Goal: Information Seeking & Learning: Check status

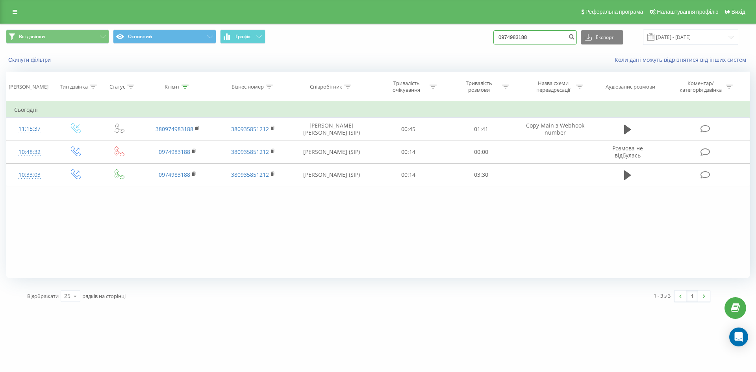
drag, startPoint x: 540, startPoint y: 37, endPoint x: 392, endPoint y: 35, distance: 148.1
click at [419, 33] on div "Всі дзвінки Основний Графік 0974983188 Експорт .csv .xls .xlsx 22.06.2025 - 22.…" at bounding box center [378, 37] width 744 height 15
paste input "380668352185"
click at [511, 38] on input "380668352185" at bounding box center [536, 37] width 84 height 14
type input "0668352185"
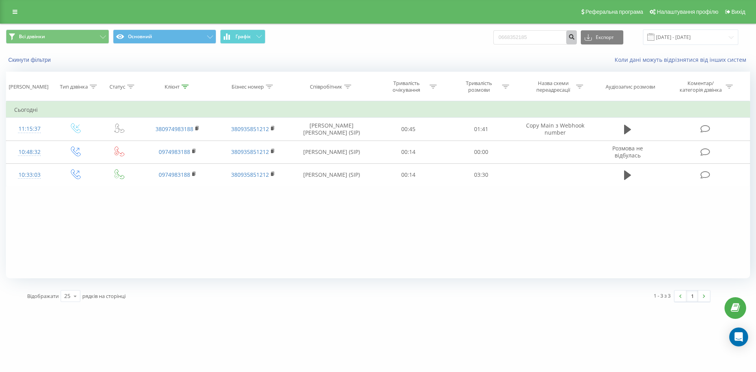
click at [575, 38] on icon "submit" at bounding box center [571, 35] width 7 height 5
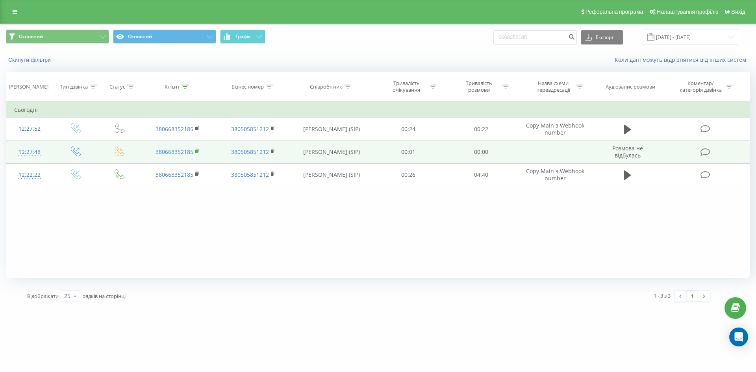
click at [196, 149] on icon at bounding box center [197, 151] width 3 height 4
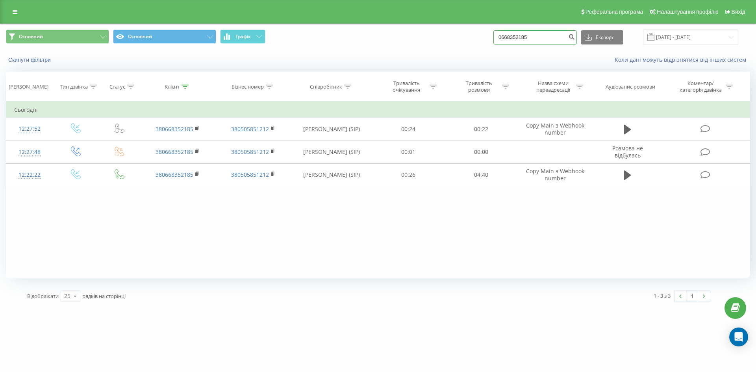
drag, startPoint x: 540, startPoint y: 38, endPoint x: 480, endPoint y: 38, distance: 60.3
click at [480, 38] on div "Основний Основний Графік 0668352185 Експорт .csv .xls .xlsx 22.06.2025 - 22.09.…" at bounding box center [378, 37] width 744 height 15
paste input "380678285727"
click at [513, 41] on input "380678285727" at bounding box center [536, 37] width 84 height 14
type input "0678285727"
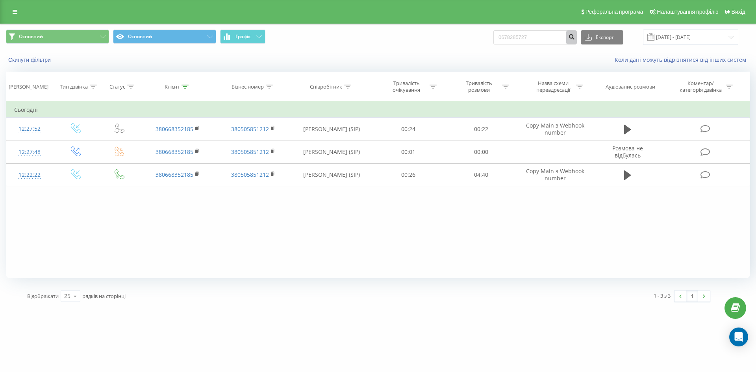
click at [575, 35] on icon "submit" at bounding box center [571, 35] width 7 height 5
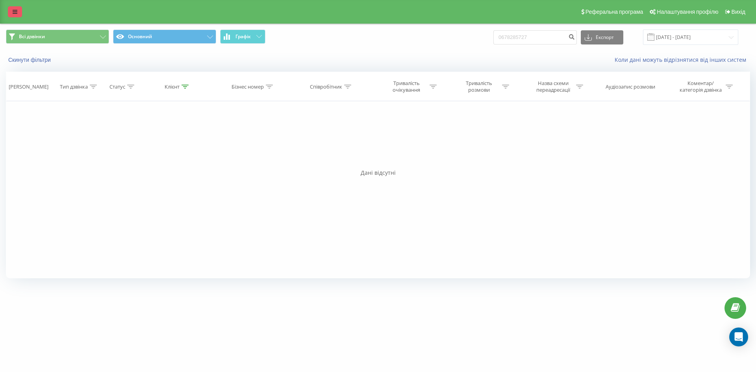
click at [17, 13] on link at bounding box center [15, 11] width 14 height 11
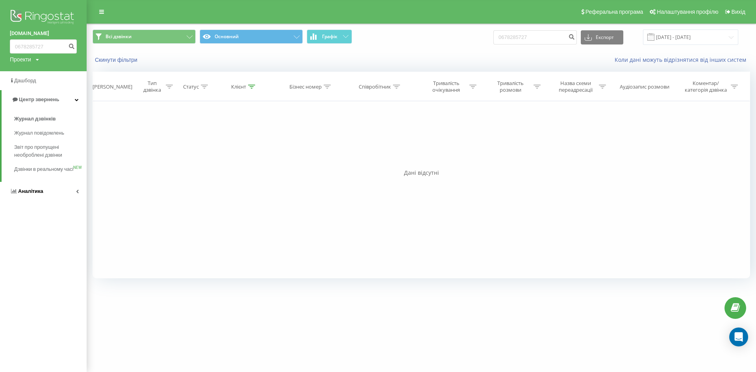
click at [72, 199] on link "Аналiтика" at bounding box center [43, 191] width 87 height 19
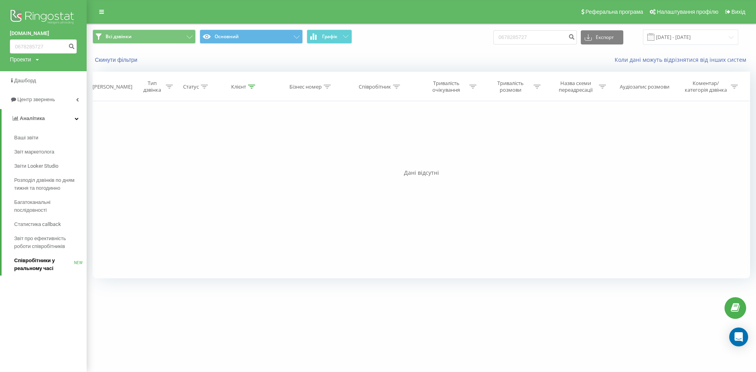
click at [19, 267] on span "Співробітники у реальному часі" at bounding box center [44, 265] width 60 height 16
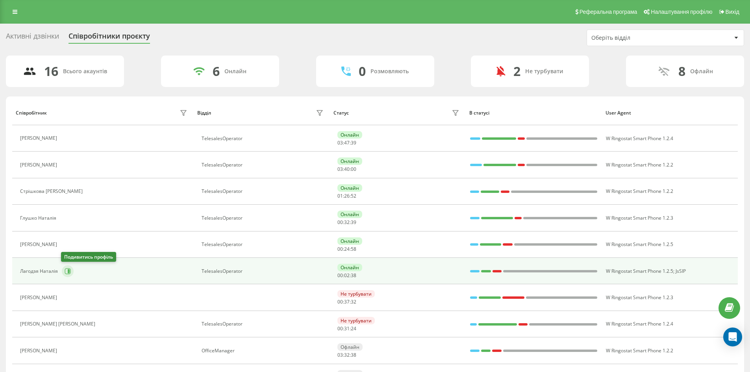
click at [69, 271] on icon at bounding box center [69, 271] width 2 height 4
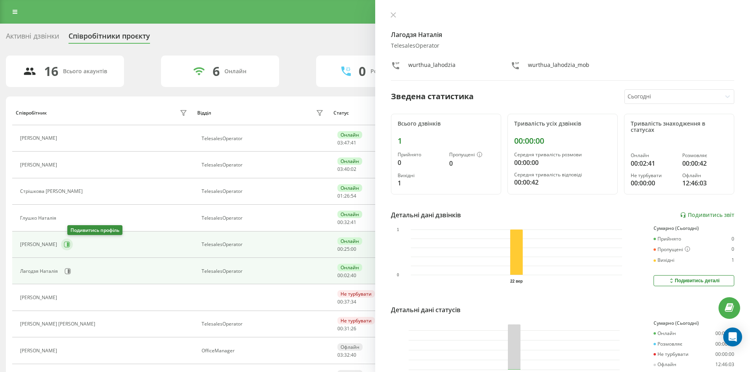
click at [70, 246] on button at bounding box center [67, 245] width 12 height 12
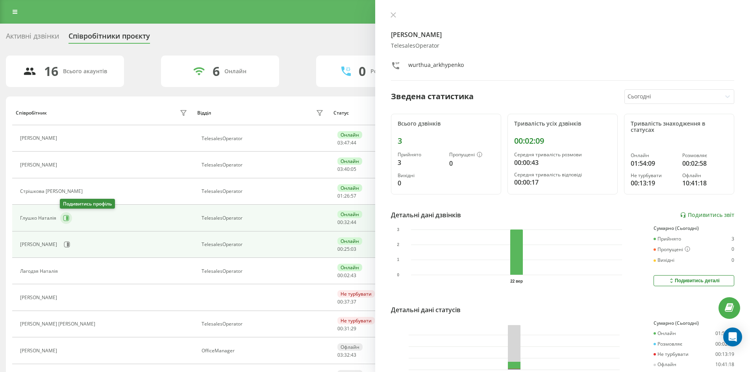
click at [69, 220] on button at bounding box center [66, 218] width 12 height 12
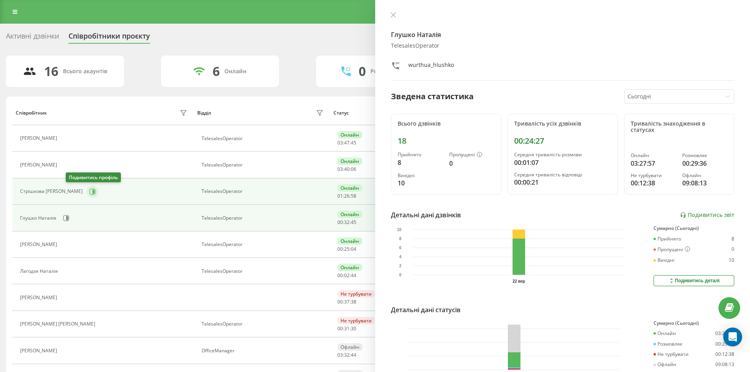
click at [93, 192] on icon at bounding box center [94, 191] width 2 height 4
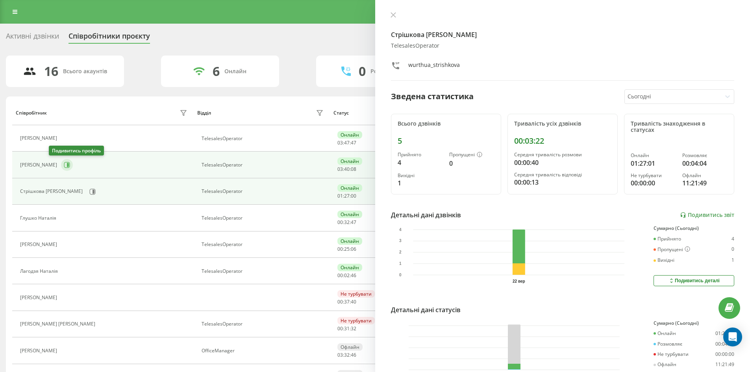
click at [64, 165] on icon at bounding box center [67, 165] width 6 height 6
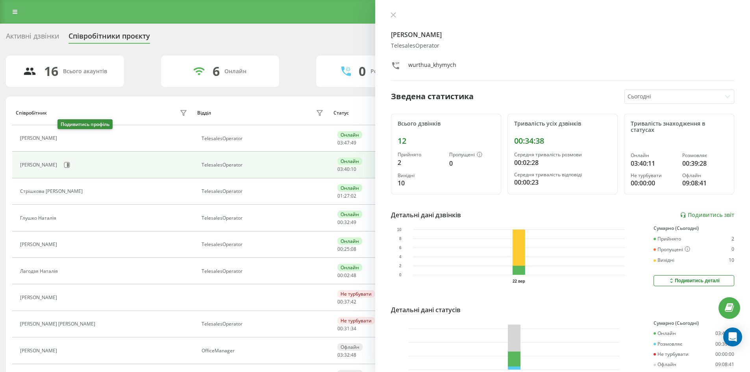
click at [63, 139] on icon at bounding box center [66, 139] width 6 height 6
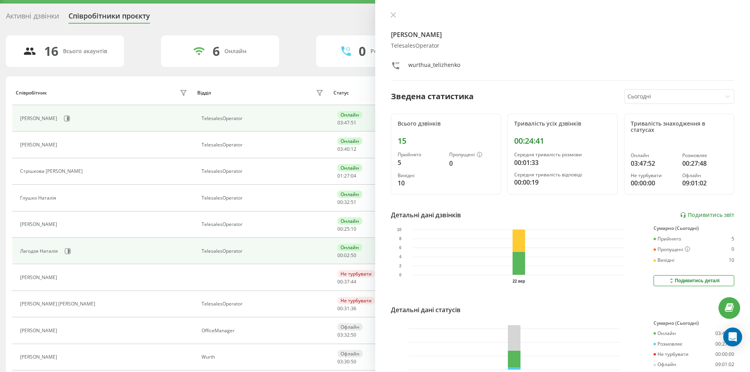
scroll to position [39, 0]
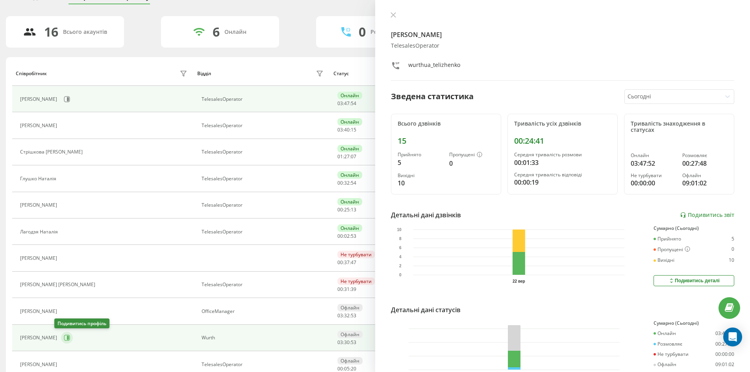
click at [64, 338] on icon at bounding box center [67, 338] width 6 height 6
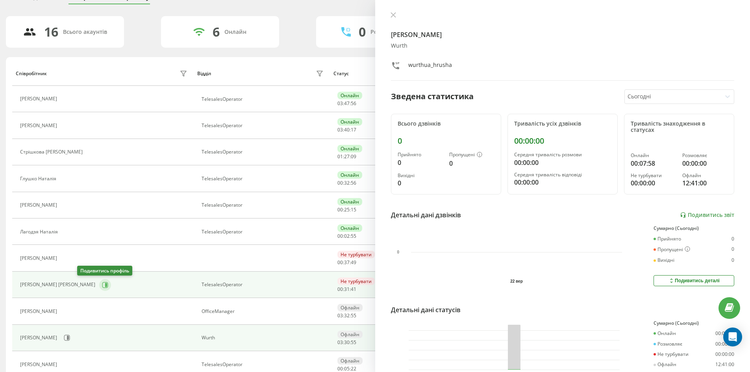
click at [102, 285] on icon at bounding box center [105, 285] width 6 height 6
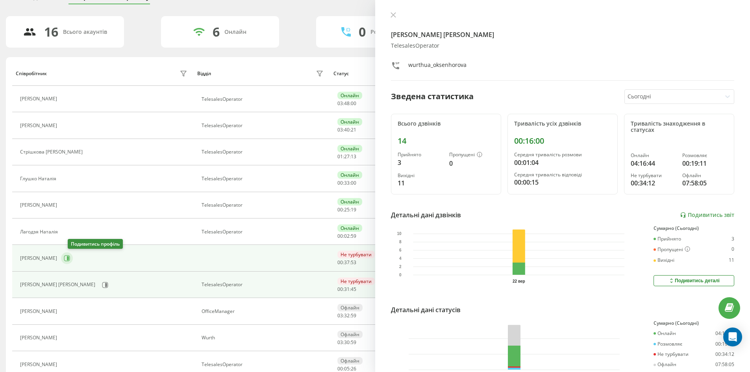
click at [70, 258] on icon at bounding box center [67, 258] width 6 height 6
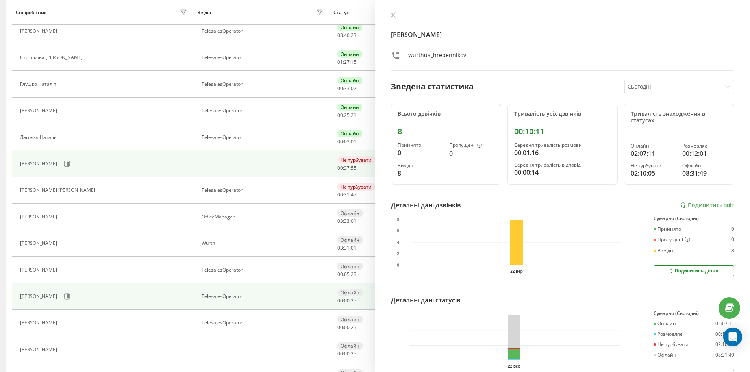
scroll to position [158, 0]
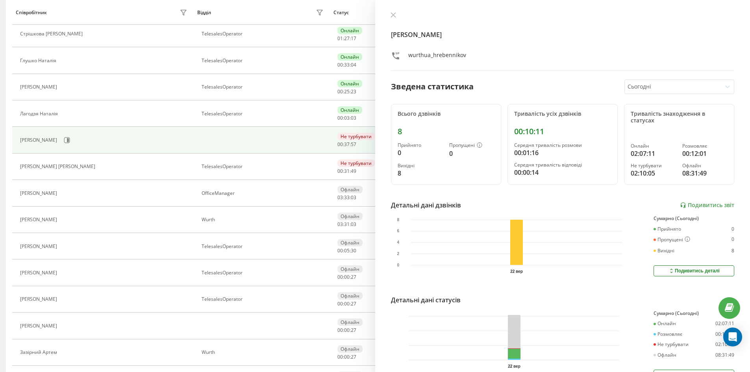
drag, startPoint x: 405, startPoint y: 9, endPoint x: 410, endPoint y: 103, distance: 94.3
click at [404, 9] on div "Гребенніков Назар wurthua_hrebennikov Зведена статистика Сьогодні Всього дзвінк…" at bounding box center [562, 186] width 375 height 372
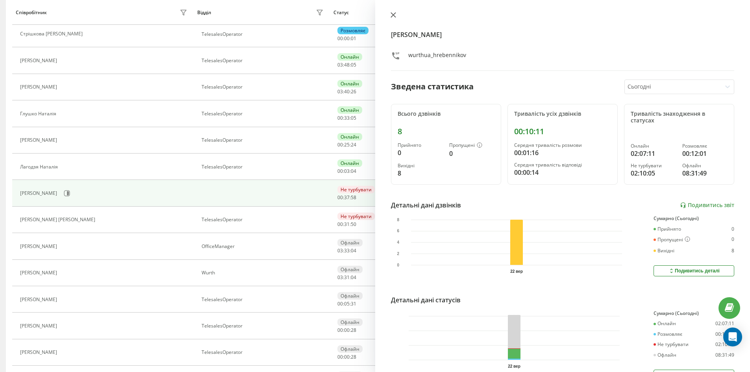
click at [394, 15] on icon at bounding box center [394, 15] width 6 height 6
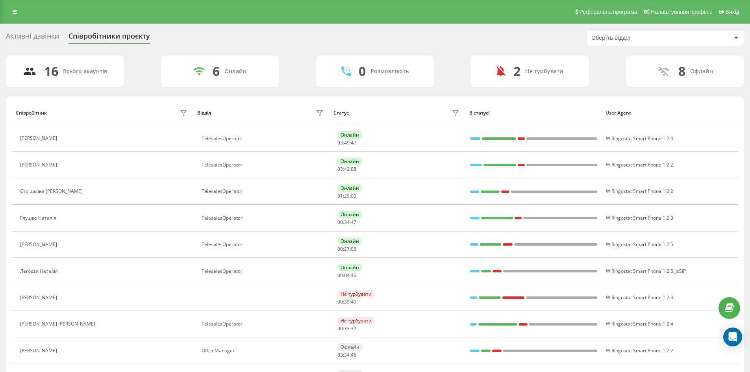
drag, startPoint x: 17, startPoint y: 14, endPoint x: 32, endPoint y: 35, distance: 26.0
click at [17, 14] on icon at bounding box center [15, 12] width 5 height 6
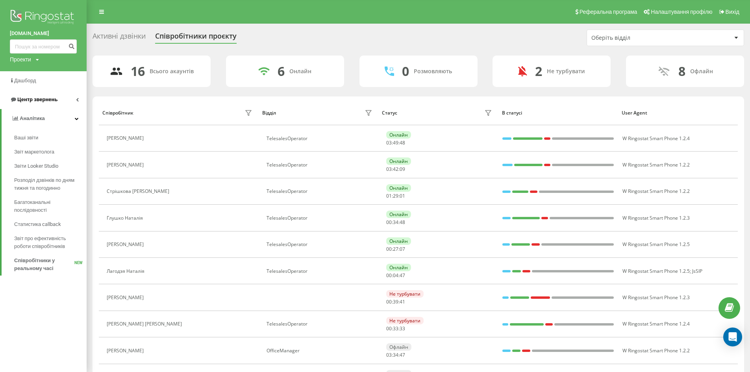
click at [78, 98] on icon at bounding box center [77, 100] width 3 height 4
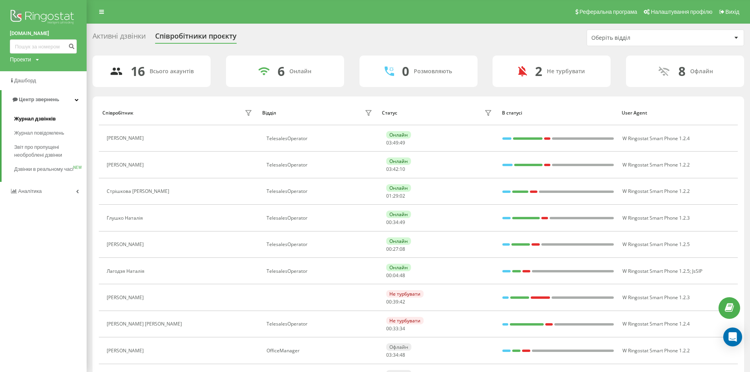
click at [43, 117] on span "Журнал дзвінків" at bounding box center [35, 119] width 42 height 8
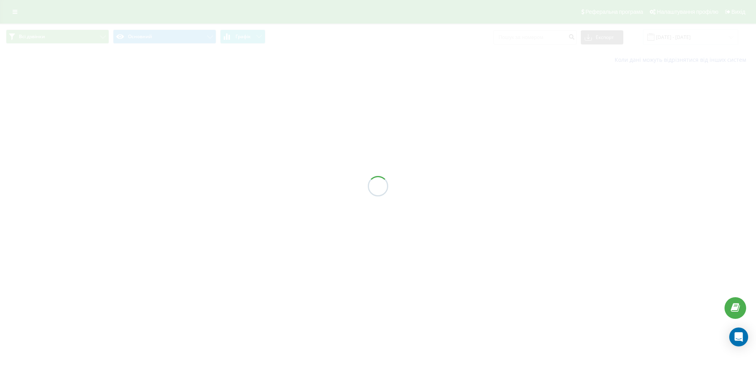
click at [559, 38] on div at bounding box center [378, 186] width 756 height 372
click at [546, 39] on div at bounding box center [378, 186] width 756 height 372
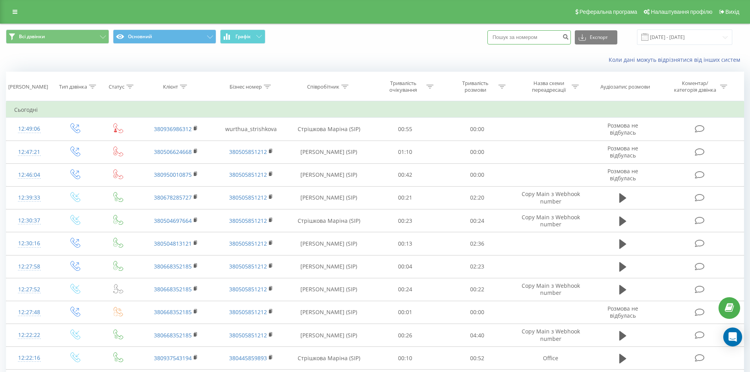
click at [527, 35] on input at bounding box center [530, 37] width 84 height 14
paste input "0677731053"
type input "0677731053"
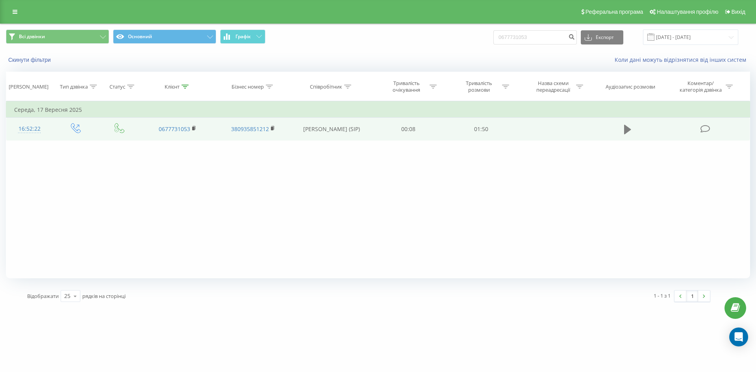
click at [625, 132] on icon at bounding box center [627, 129] width 7 height 9
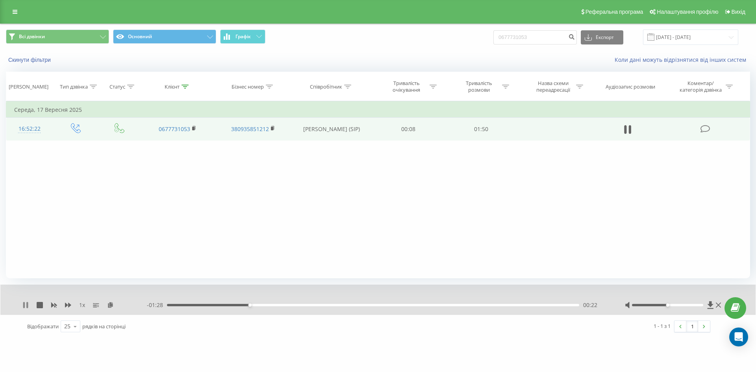
click at [25, 307] on icon at bounding box center [24, 305] width 2 height 6
